Goal: Check status: Check status

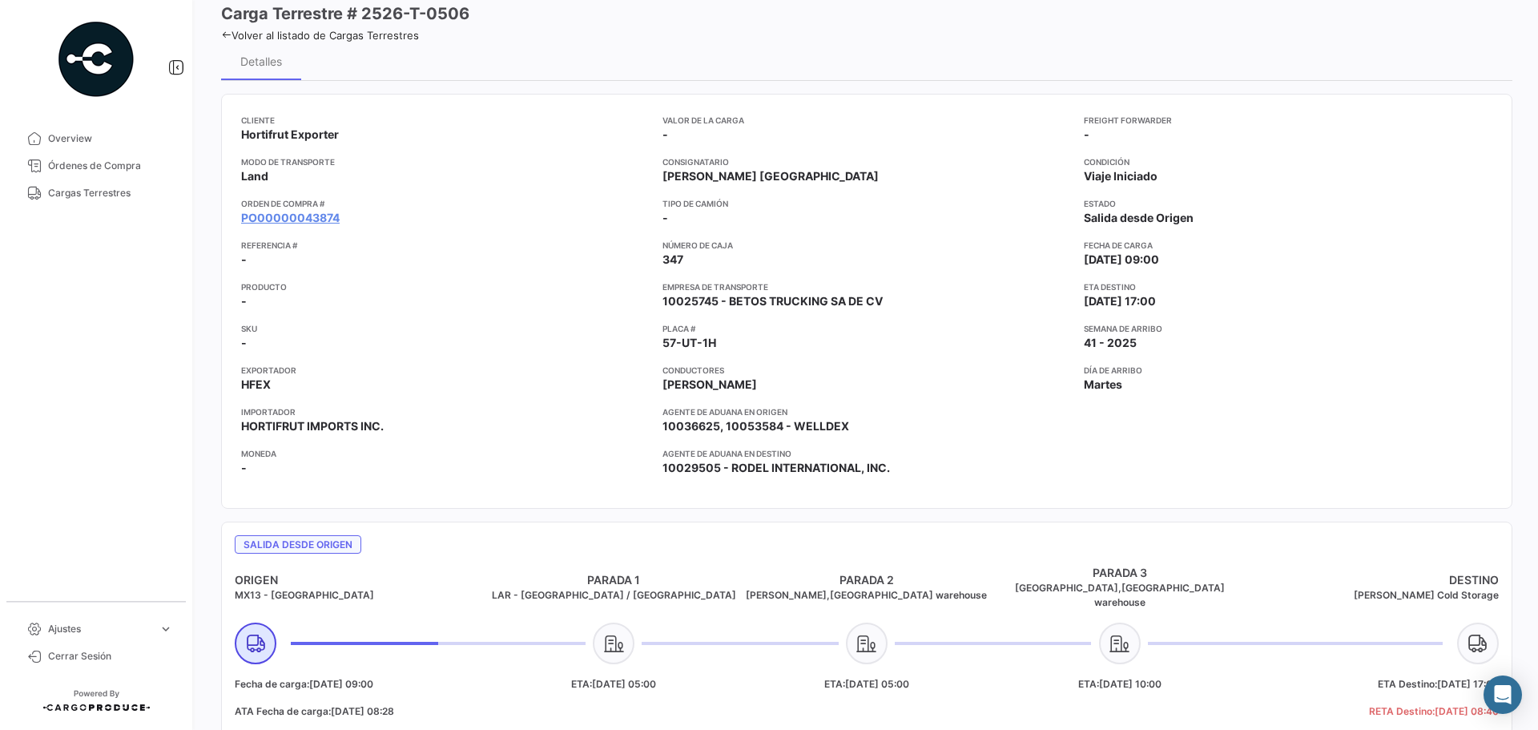
scroll to position [80, 0]
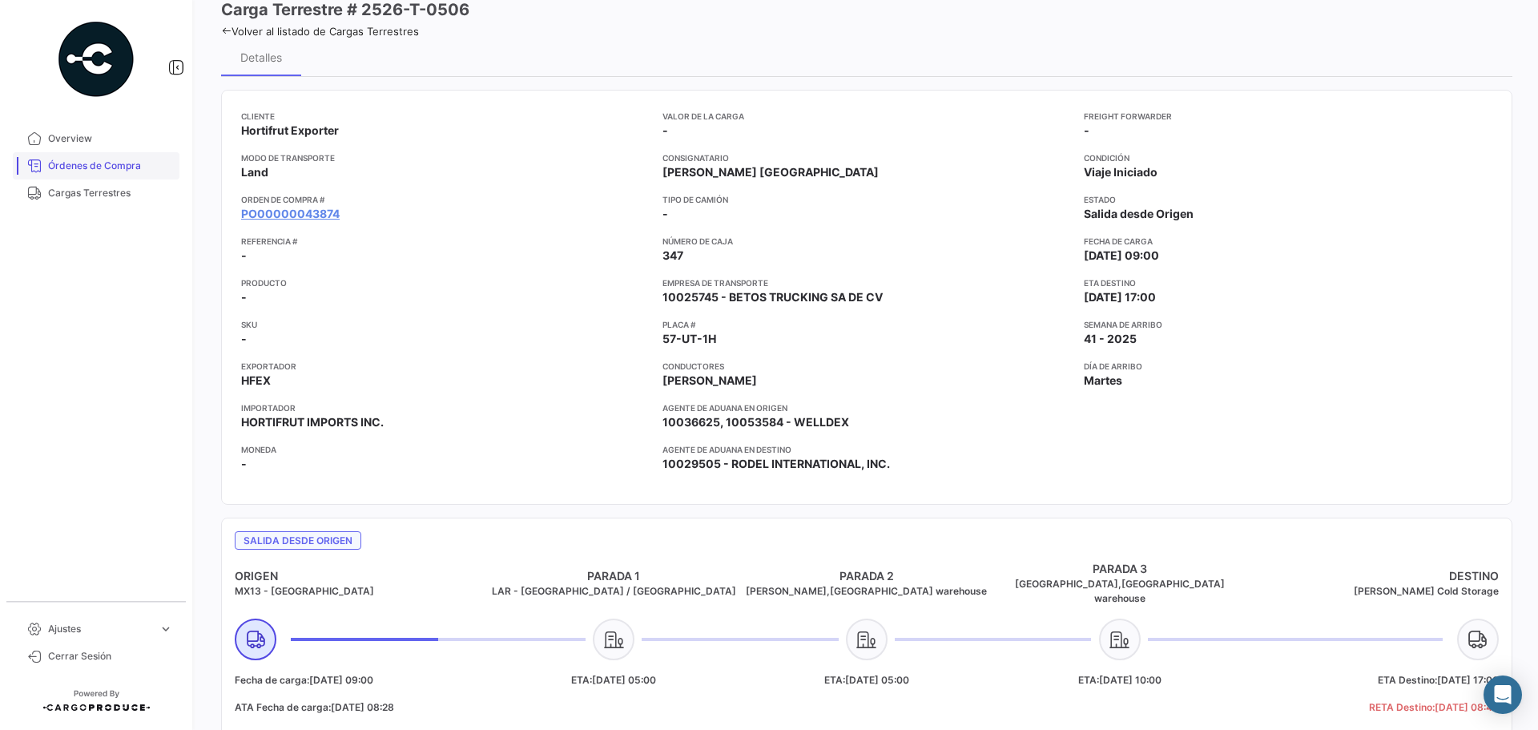
click at [61, 161] on span "Órdenes de Compra" at bounding box center [110, 166] width 125 height 14
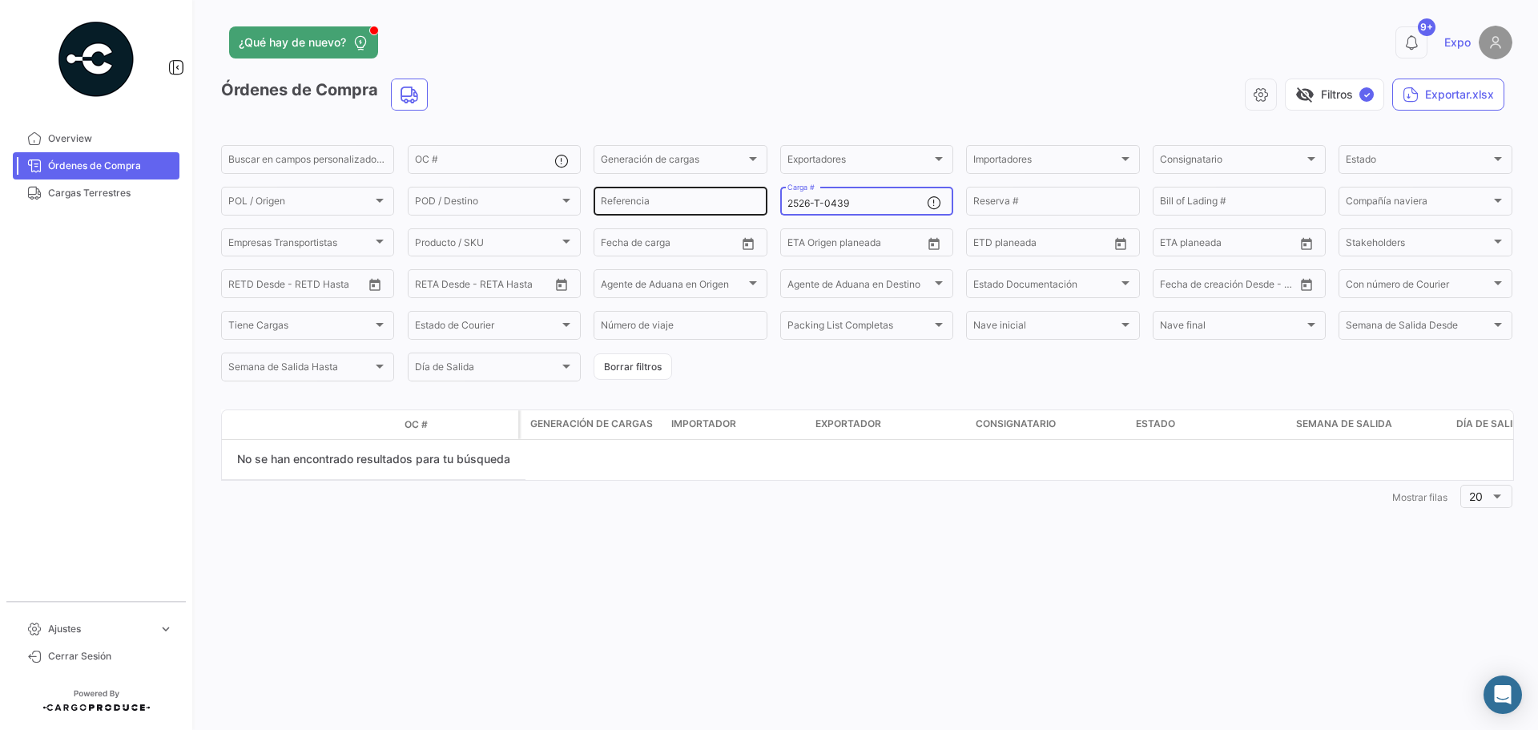
drag, startPoint x: 882, startPoint y: 204, endPoint x: 764, endPoint y: 203, distance: 117.8
click at [0, 0] on div "Buscar en campos personalizados... OC # Generación de cargas Generación de carg…" at bounding box center [0, 0] width 0 height 0
paste input "2526-T-0506"
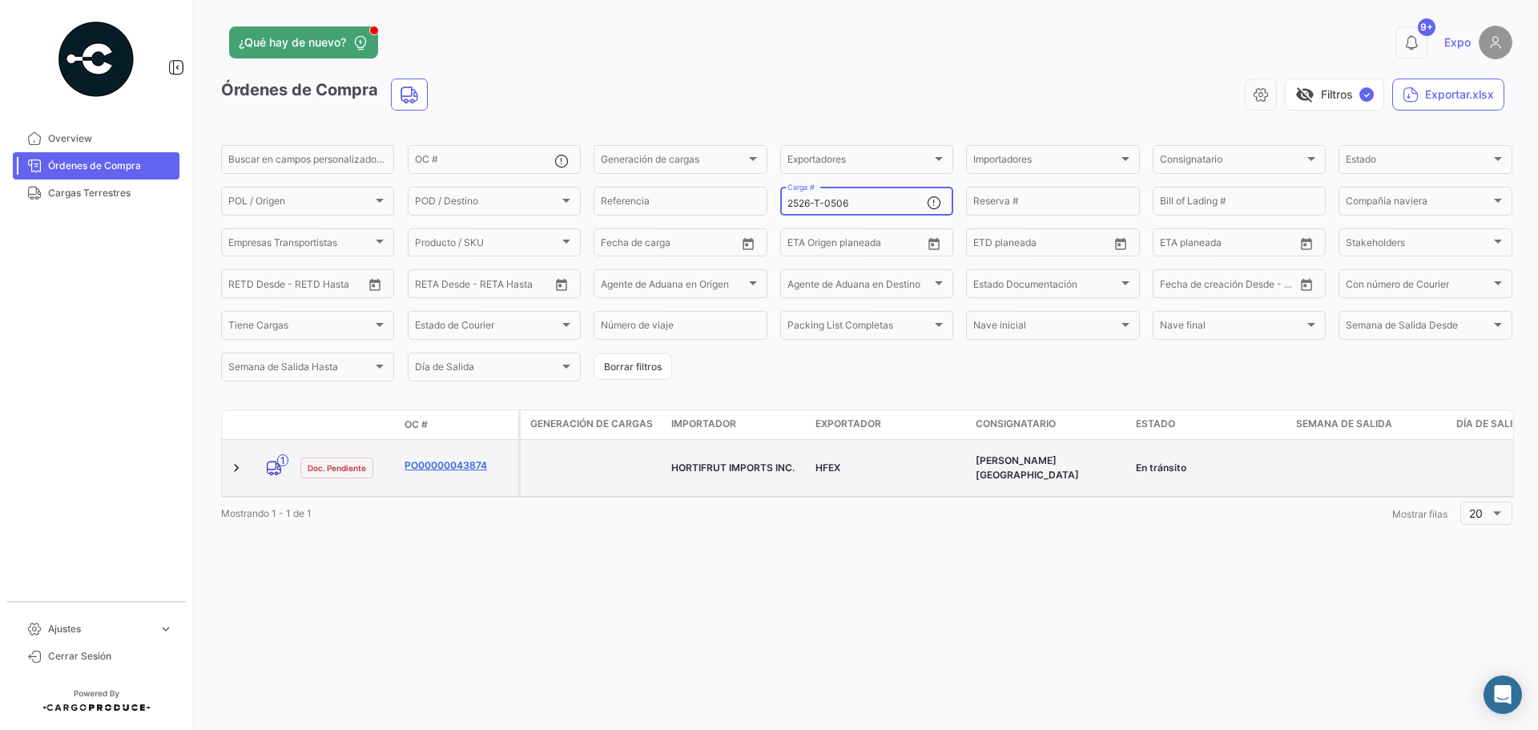
type input "2526-T-0506"
click at [424, 468] on link "PO00000043874" at bounding box center [458, 465] width 107 height 14
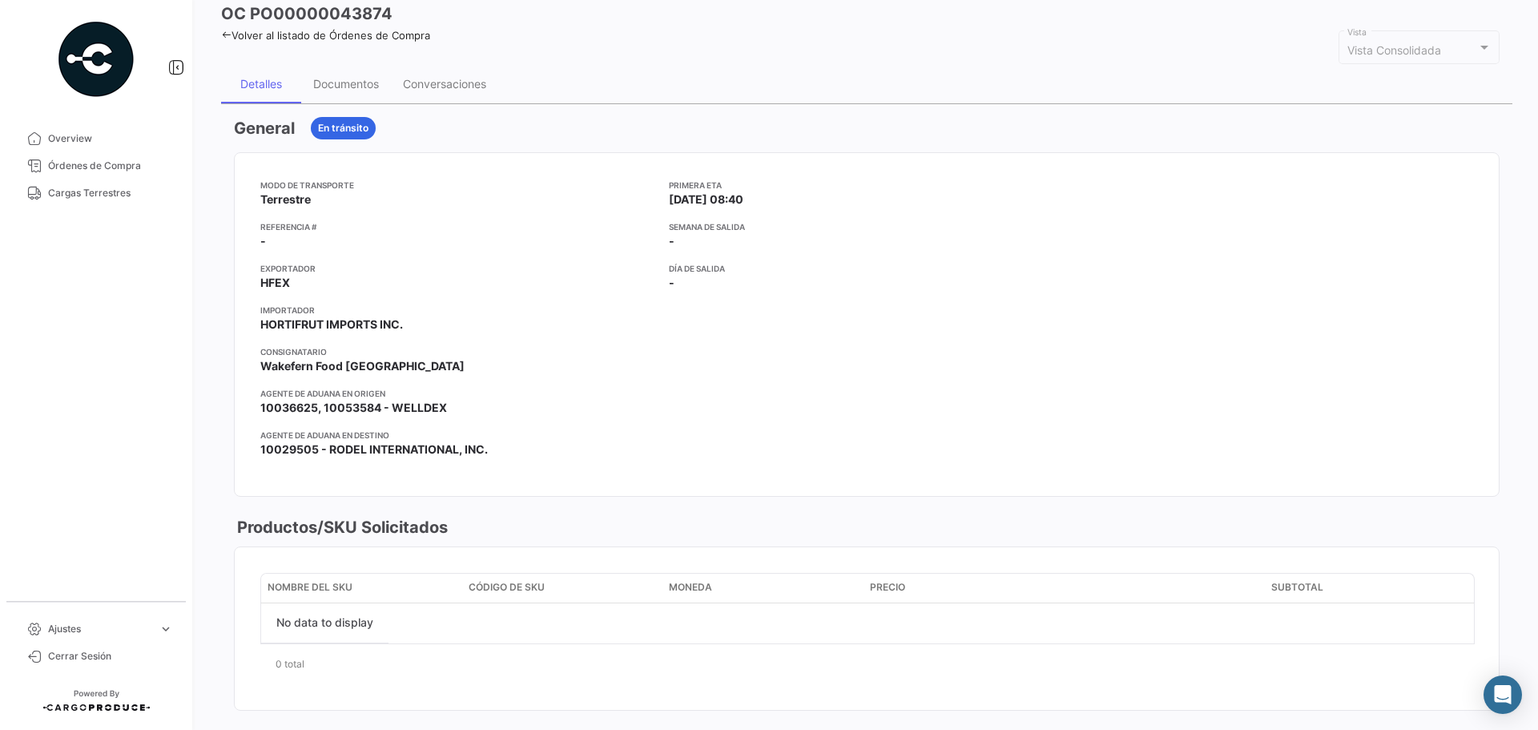
scroll to position [38, 0]
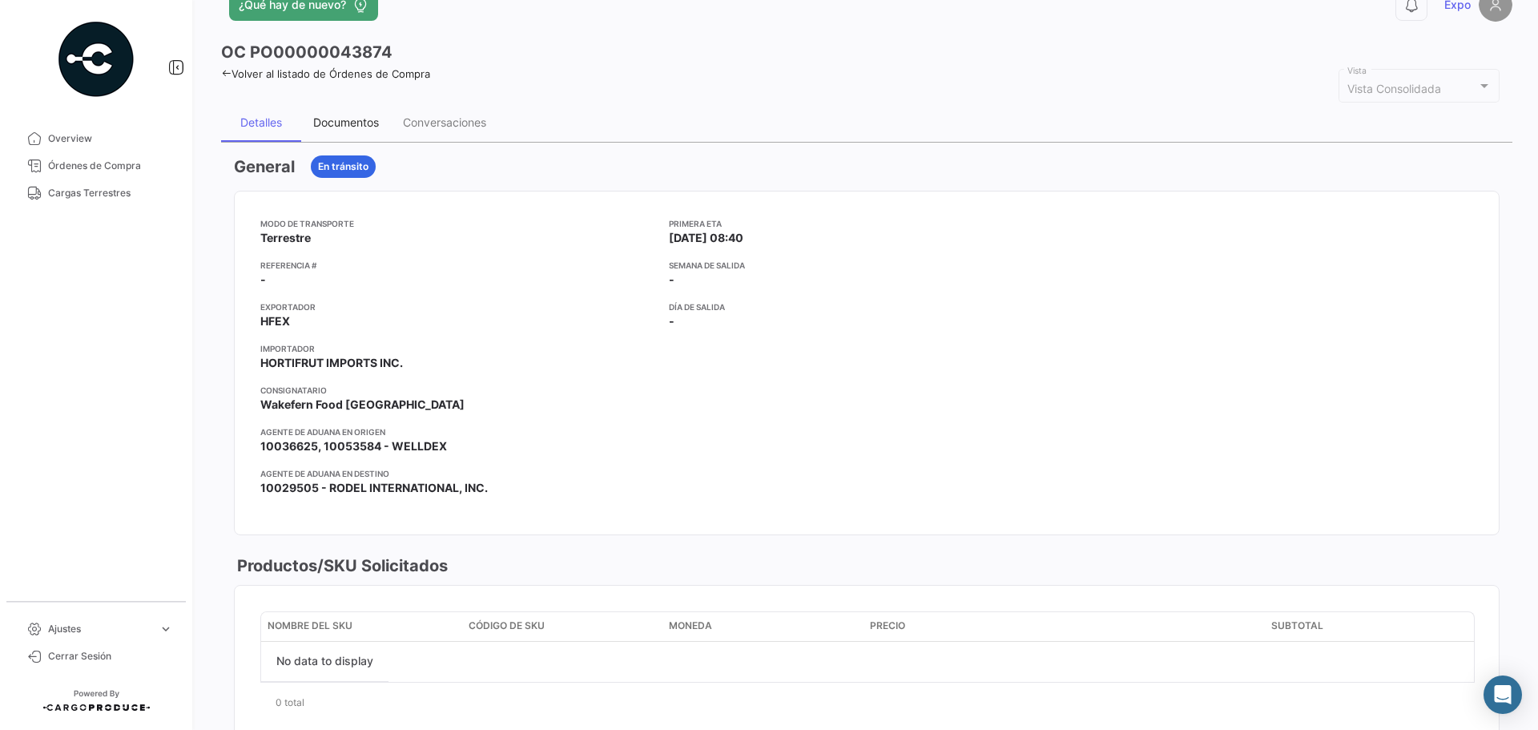
click at [343, 115] on div "Documentos" at bounding box center [346, 122] width 66 height 14
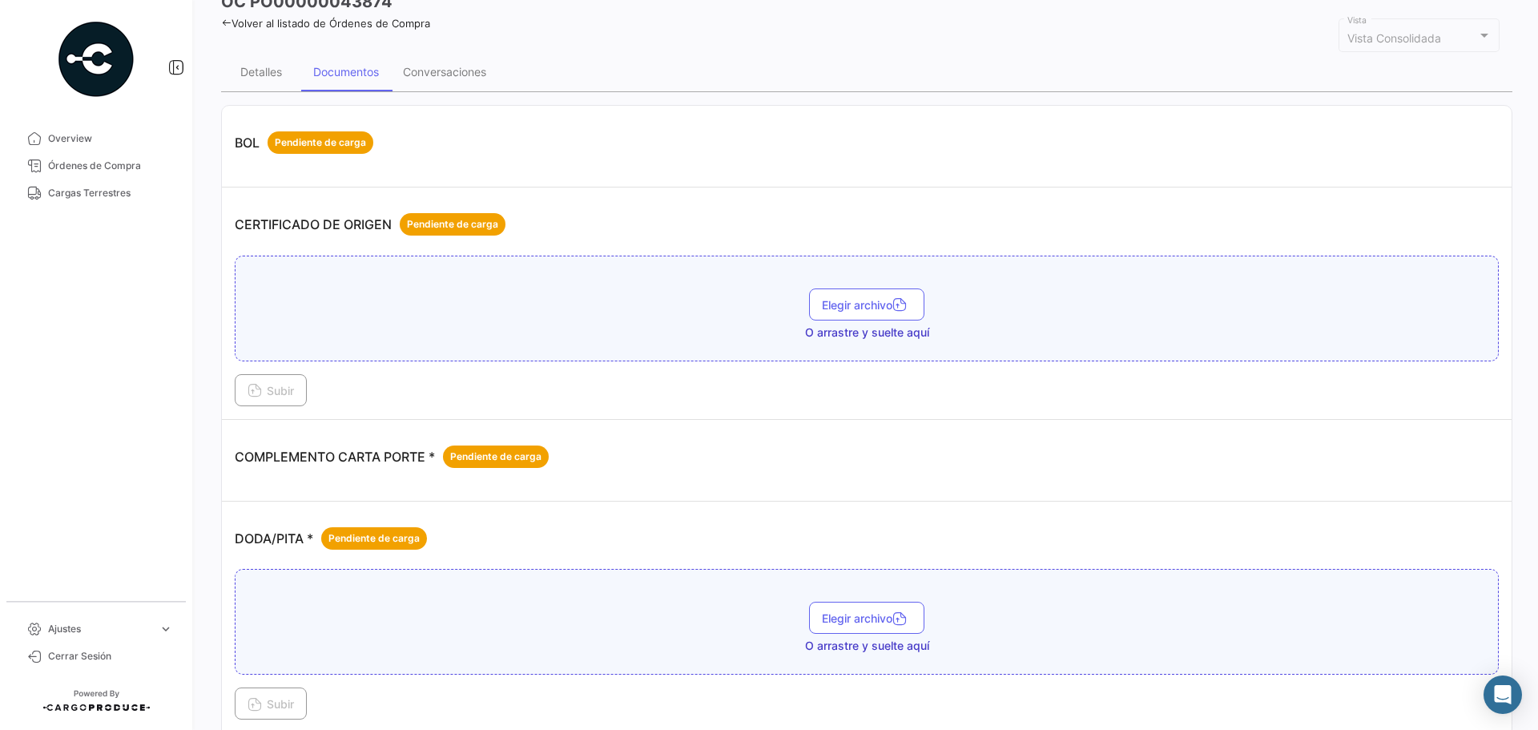
scroll to position [0, 0]
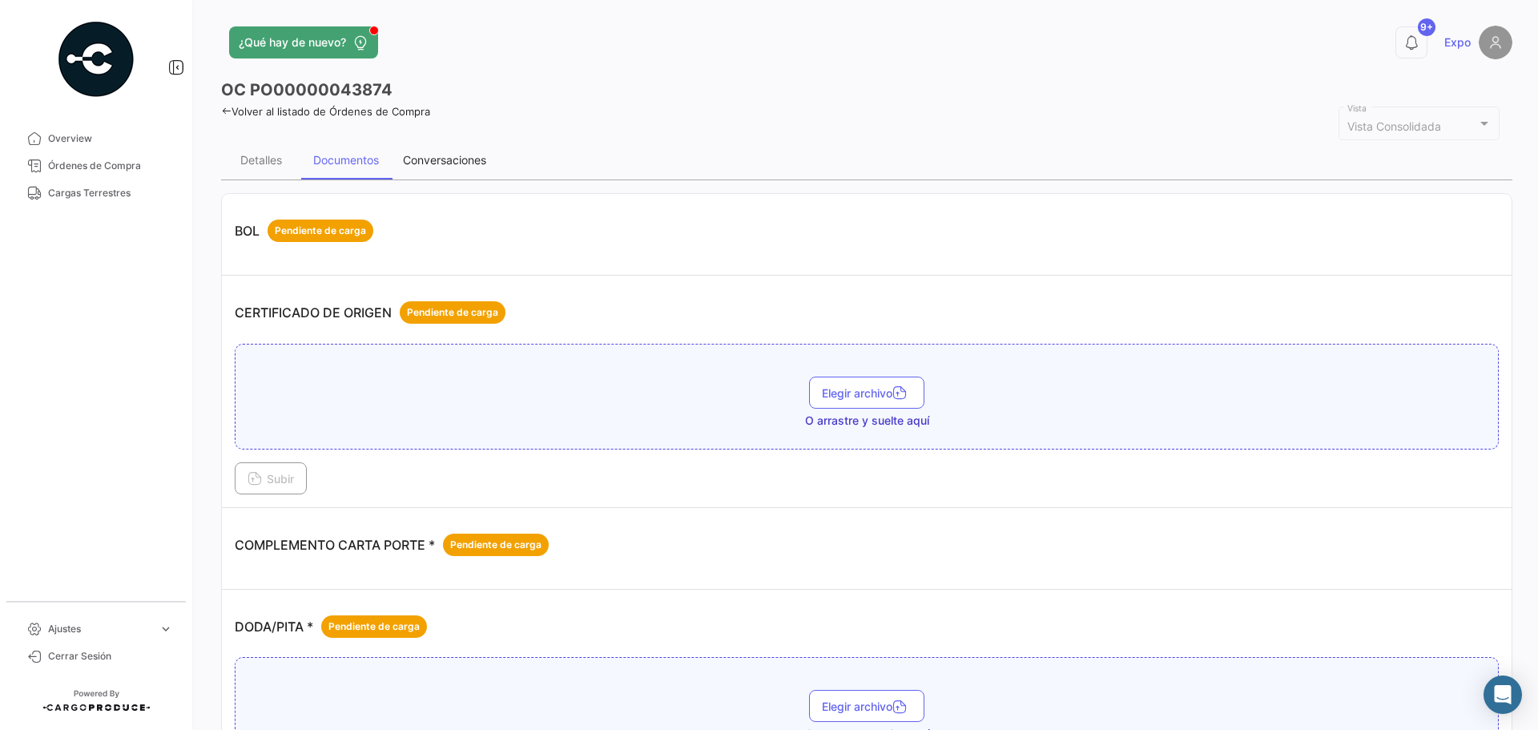
click at [438, 164] on div "Conversaciones" at bounding box center [444, 160] width 83 height 14
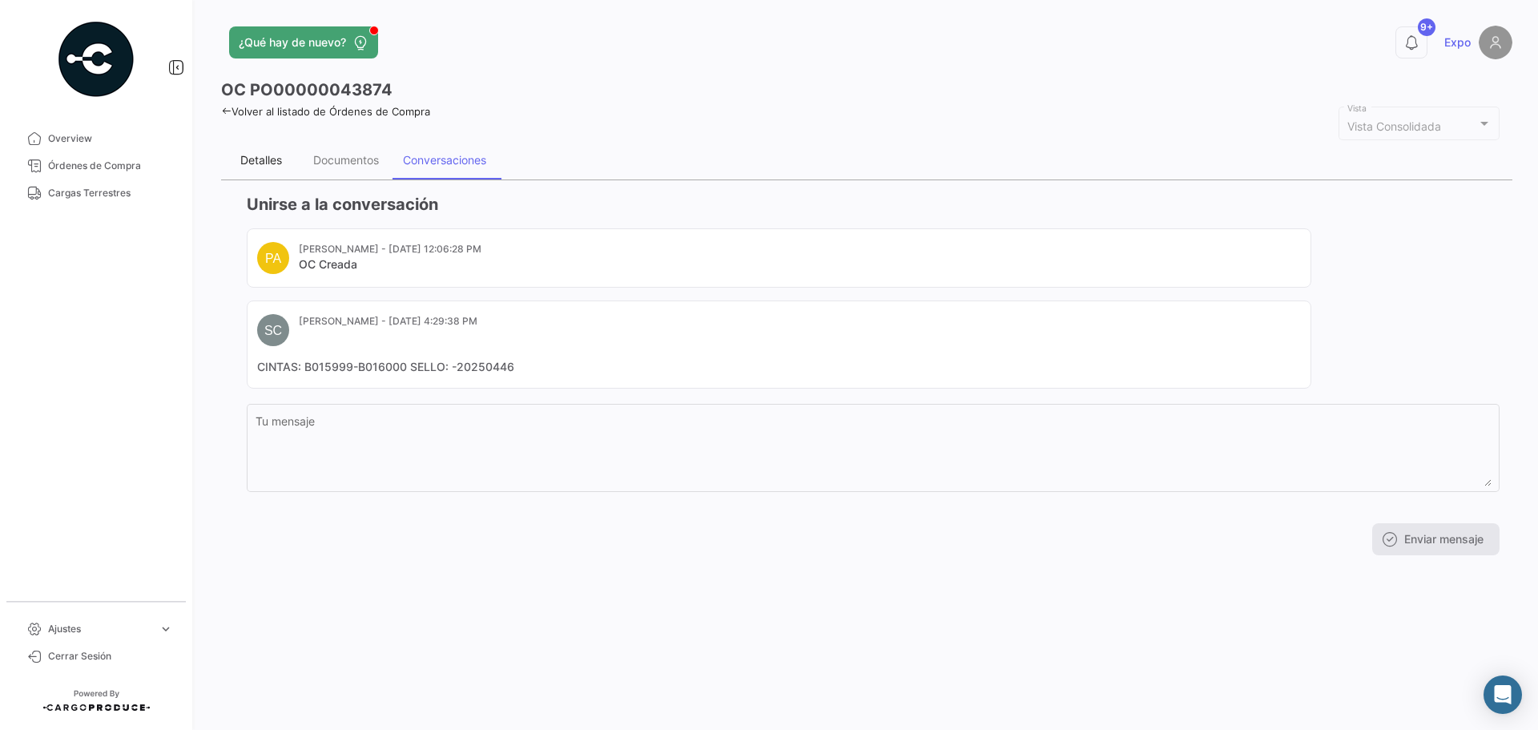
click at [291, 171] on div "Detalles" at bounding box center [261, 160] width 80 height 38
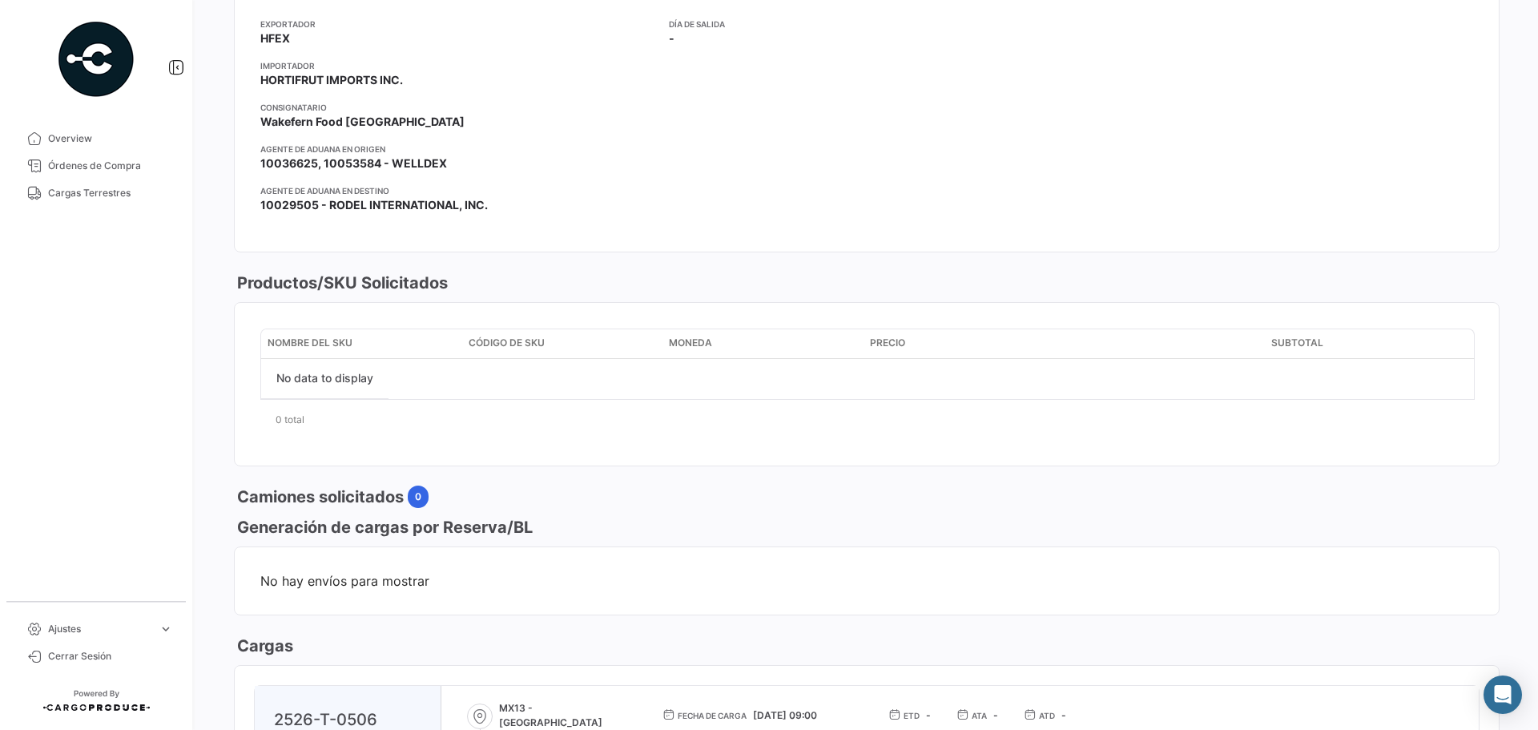
scroll to position [641, 0]
